Goal: Information Seeking & Learning: Learn about a topic

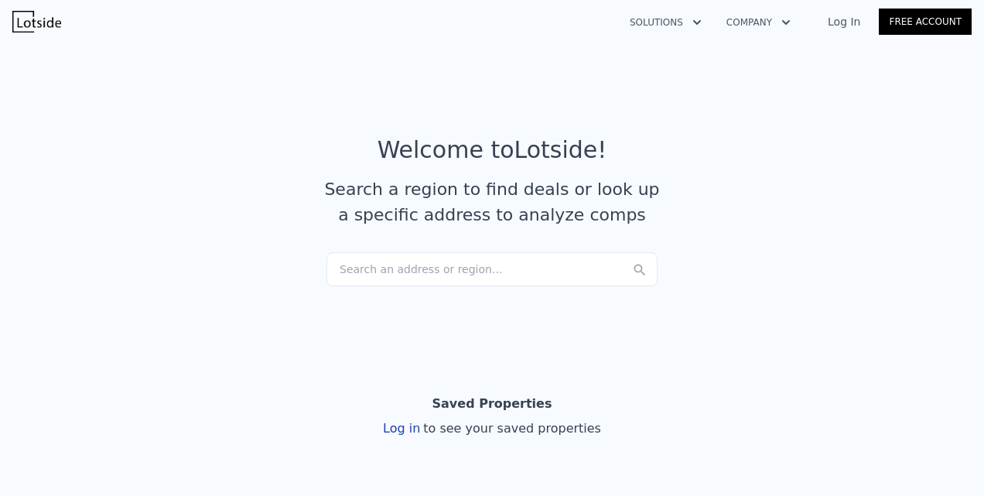
click at [350, 275] on div "Search an address or region..." at bounding box center [491, 269] width 331 height 34
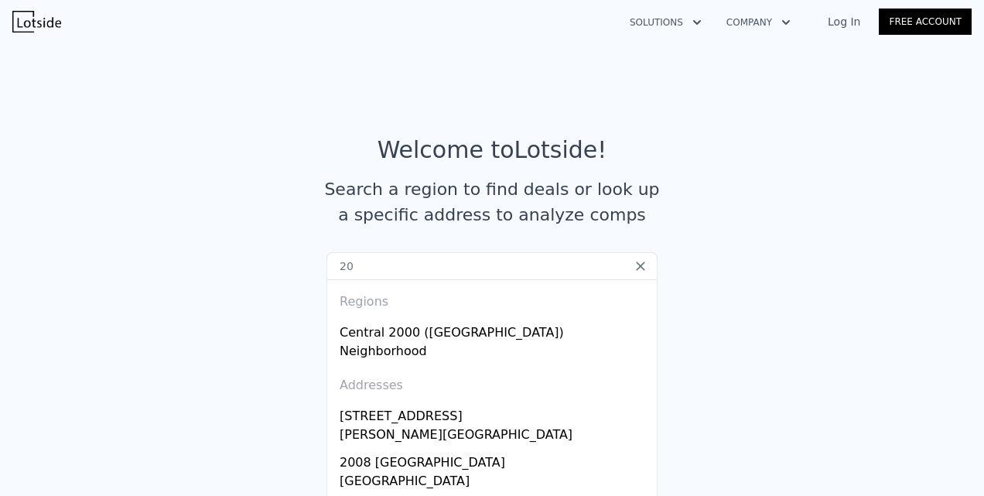
type input "20"
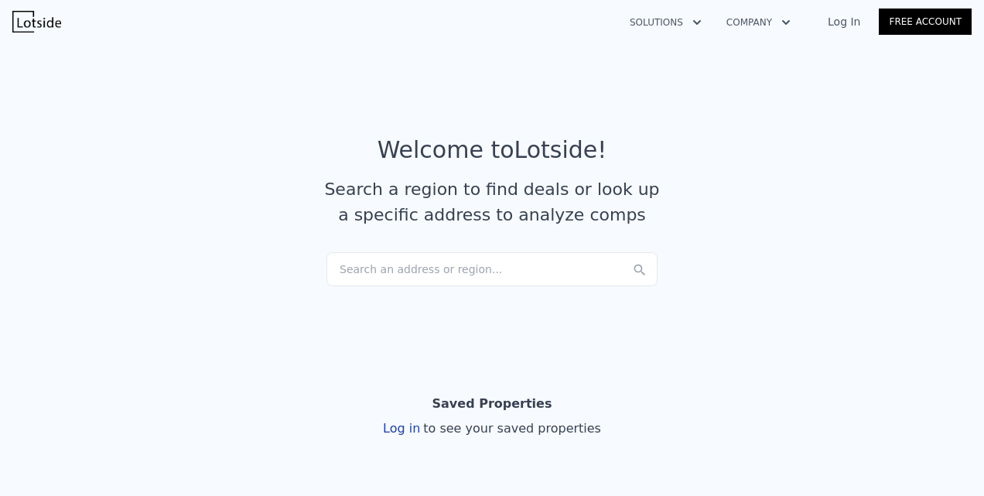
click at [699, 23] on button "Solutions" at bounding box center [665, 23] width 97 height 28
click at [805, 202] on article "Welcome to Lotside ! Search a region to find deals or look up a specific addres…" at bounding box center [491, 194] width 959 height 116
click at [390, 278] on div "Search an address or region..." at bounding box center [491, 269] width 331 height 34
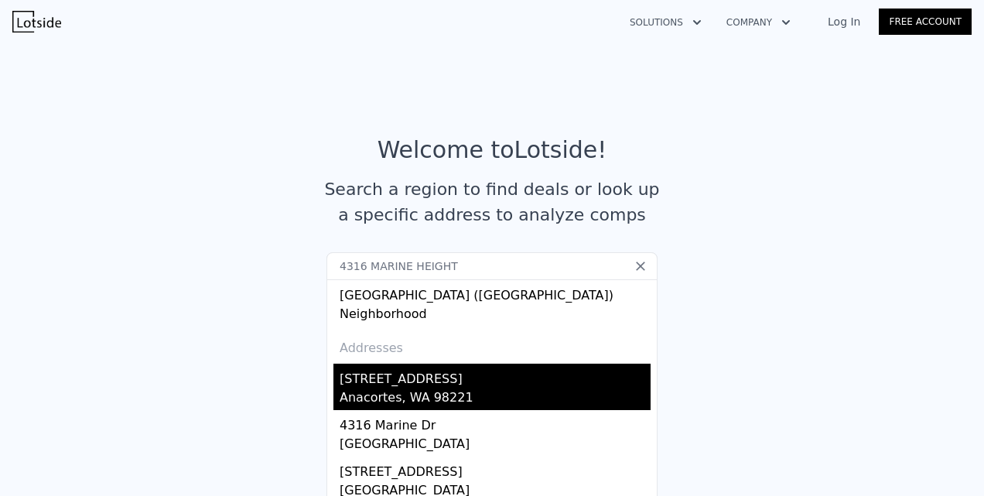
type input "4316 MARINE HEIGHT"
click at [360, 381] on div "[STREET_ADDRESS]" at bounding box center [495, 376] width 311 height 25
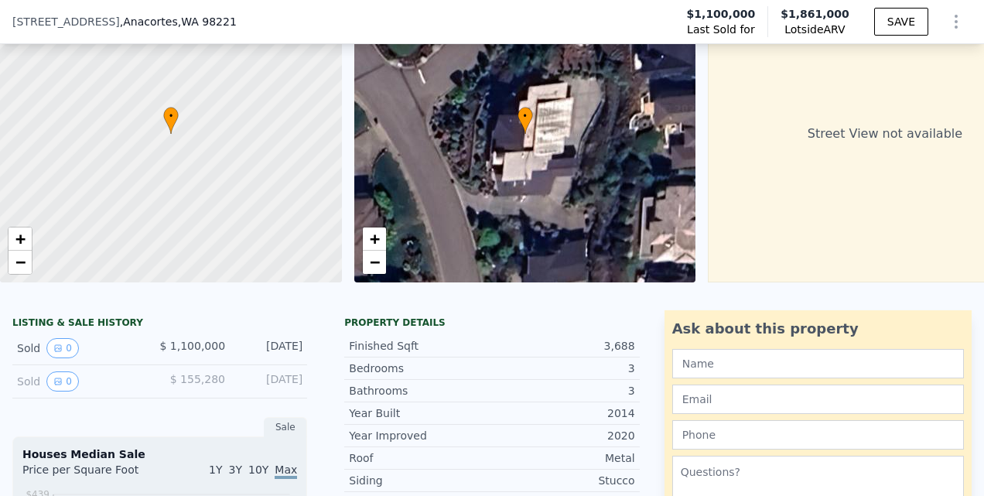
scroll to position [101, 0]
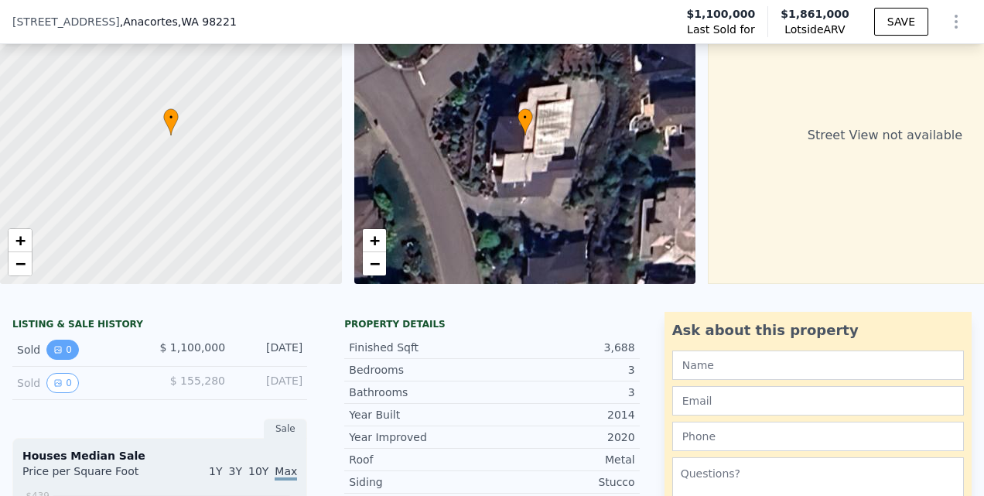
click at [59, 354] on icon "View historical data" at bounding box center [57, 349] width 9 height 9
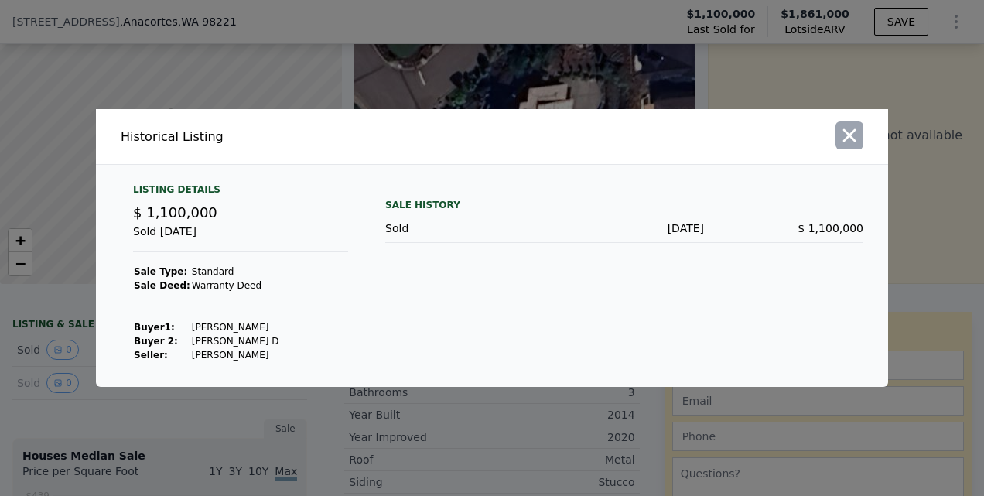
click at [850, 127] on icon "button" at bounding box center [850, 136] width 22 height 22
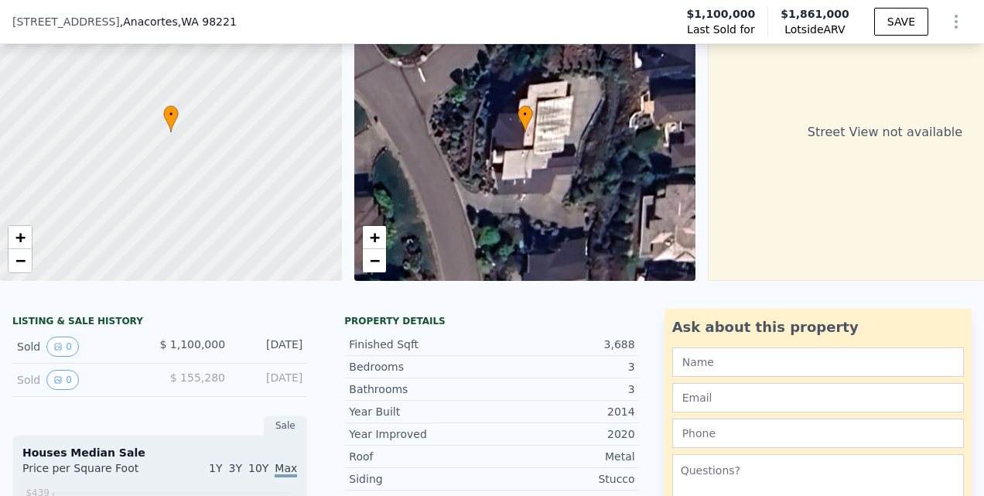
scroll to position [102, 0]
